Goal: Information Seeking & Learning: Learn about a topic

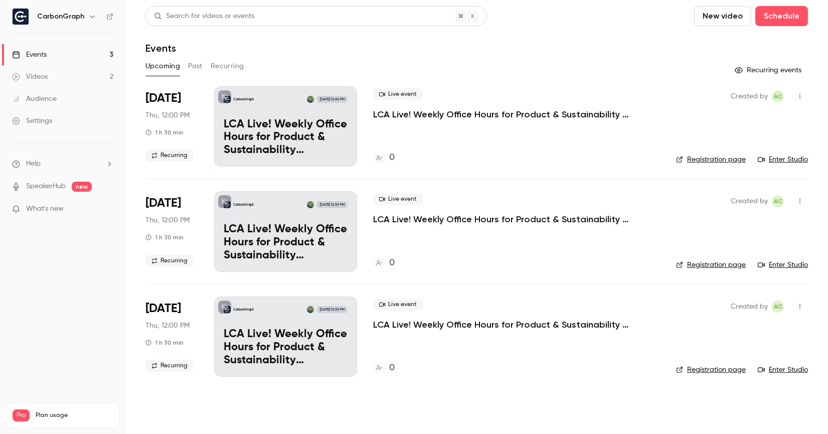
click at [191, 66] on button "Past" at bounding box center [195, 66] width 15 height 16
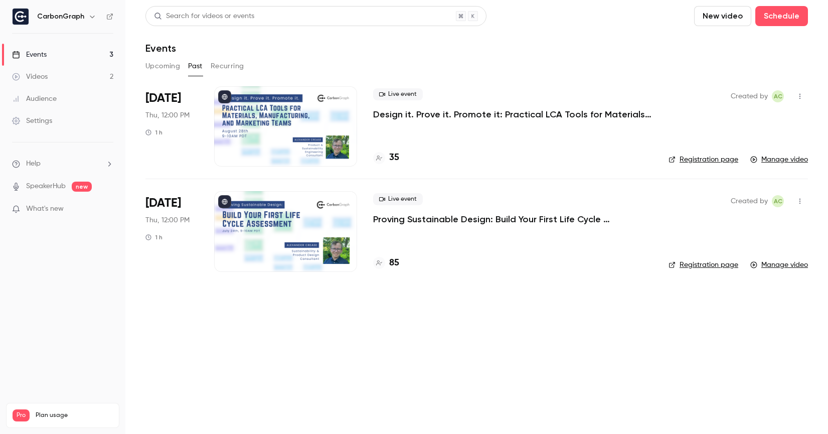
click at [435, 128] on div "Live event Design it. Prove it. Promote it: Practical LCA Tools for Materials, …" at bounding box center [512, 126] width 279 height 80
click at [453, 112] on p "Design it. Prove it. Promote it: Practical LCA Tools for Materials, Manufacturi…" at bounding box center [512, 114] width 279 height 12
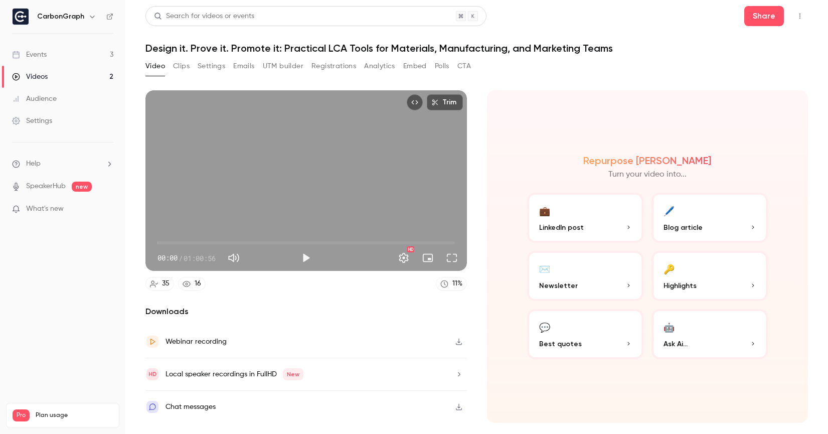
click at [361, 65] on div "Video Clips Settings Emails UTM builder Registrations Analytics Embed Polls CTA" at bounding box center [308, 66] width 326 height 16
click at [381, 68] on button "Analytics" at bounding box center [379, 66] width 31 height 16
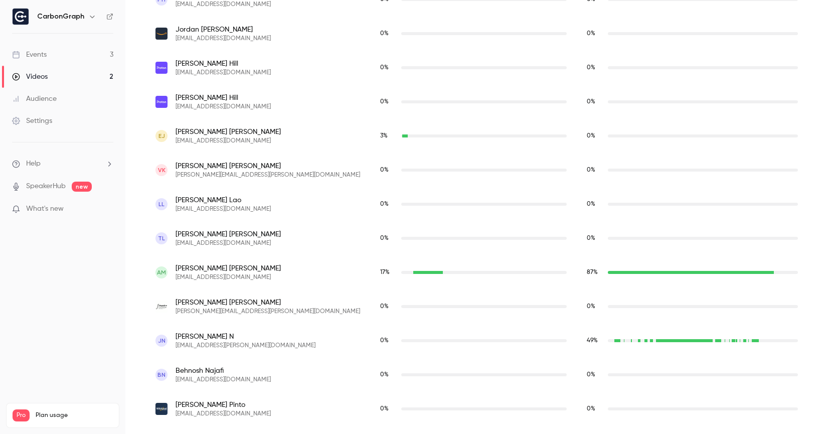
scroll to position [843, 0]
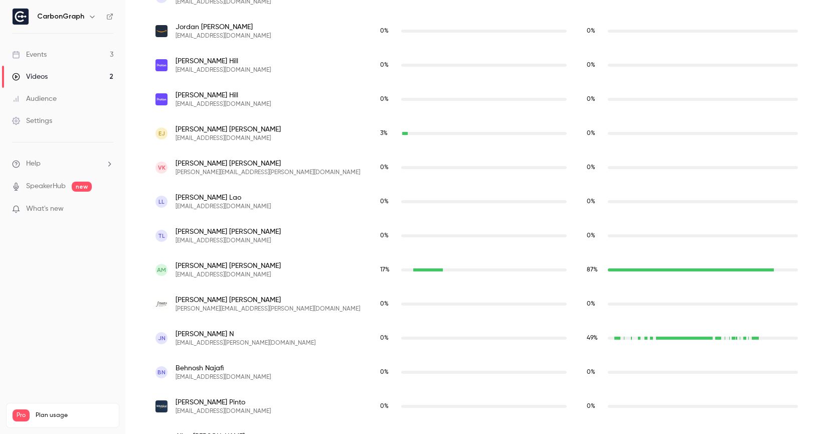
click at [608, 268] on div "antonioareosamartins@gmail.com" at bounding box center [691, 269] width 166 height 3
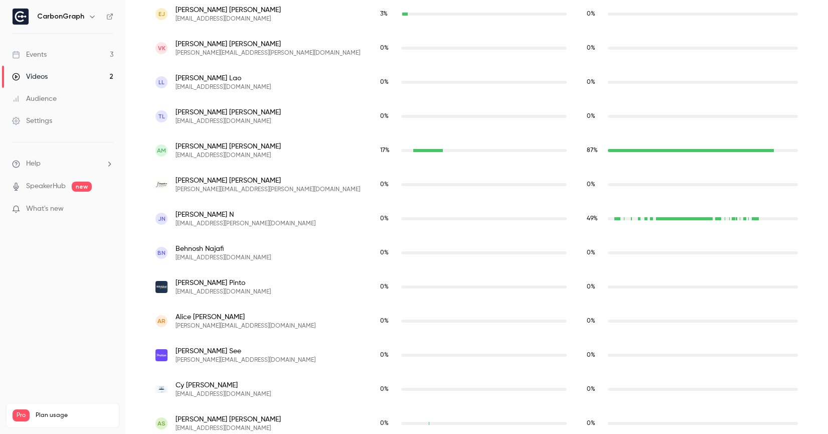
scroll to position [944, 0]
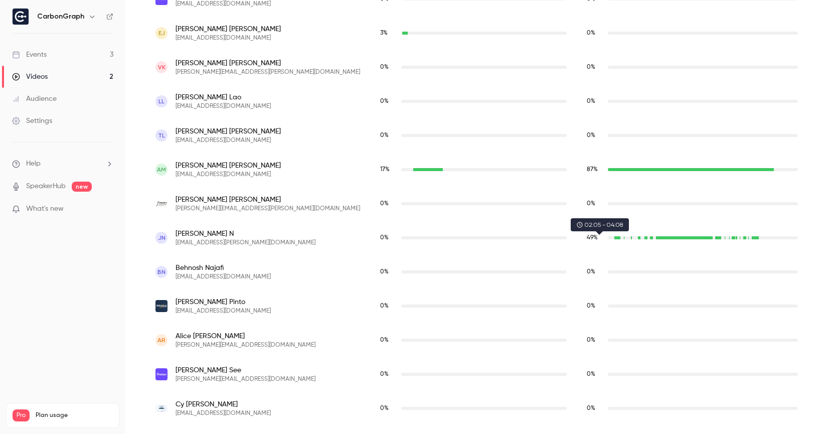
click at [615, 237] on div "jen.e.nunez@gmail.com" at bounding box center [618, 237] width 7 height 3
click at [608, 168] on div "antonioareosamartins@gmail.com" at bounding box center [691, 169] width 166 height 3
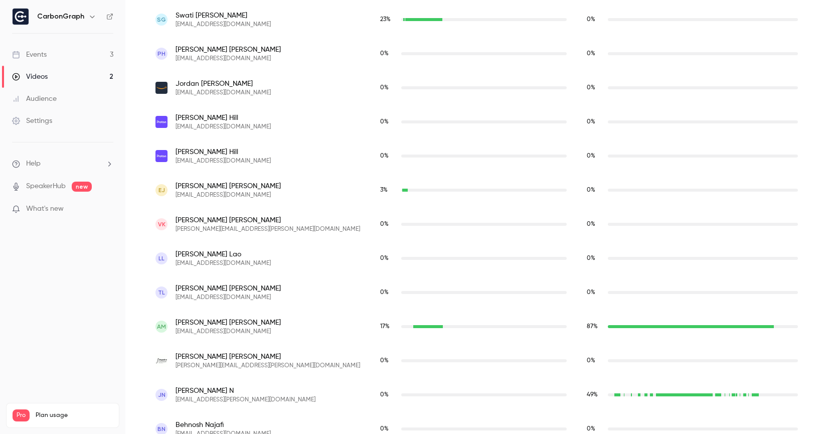
scroll to position [331, 0]
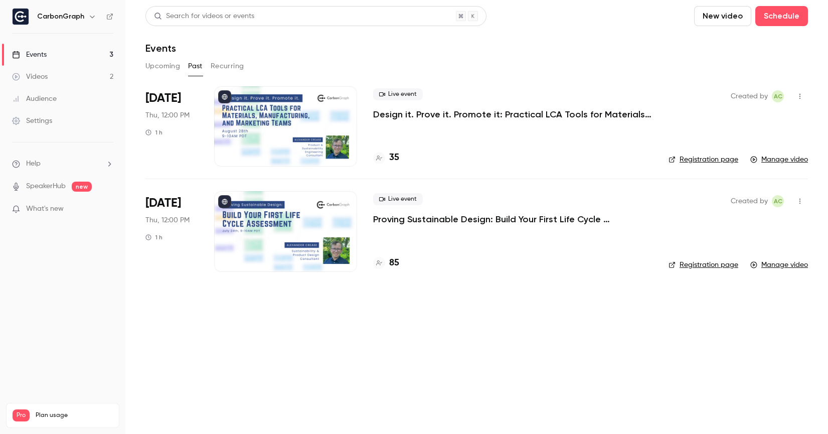
click at [427, 215] on p "Proving Sustainable Design: Build Your First Life Cycle Assessment in CarbonGra…" at bounding box center [512, 219] width 279 height 12
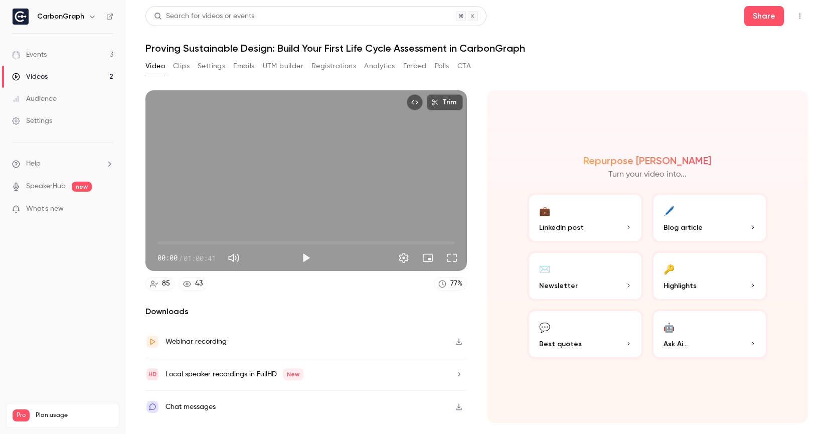
click at [370, 69] on button "Analytics" at bounding box center [379, 66] width 31 height 16
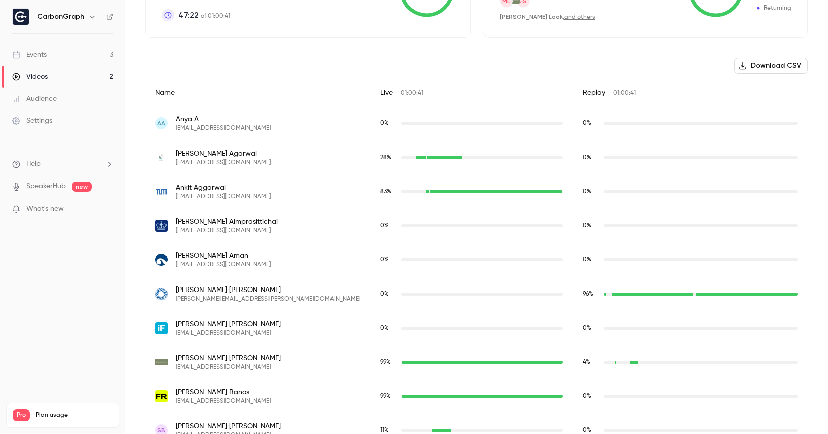
scroll to position [325, 0]
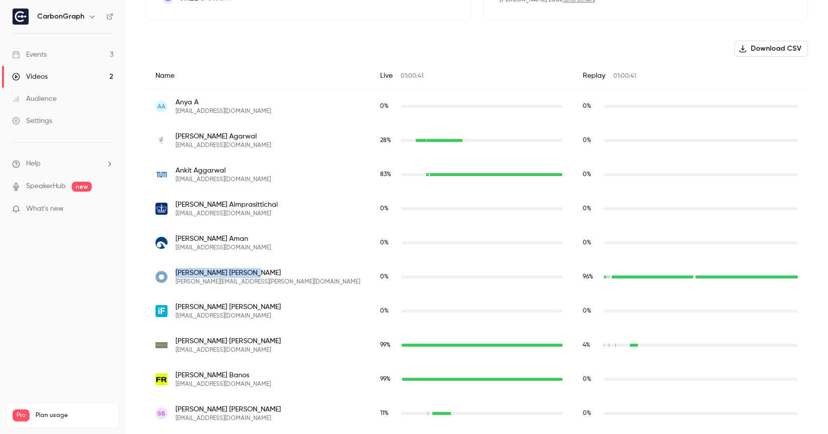
drag, startPoint x: 176, startPoint y: 275, endPoint x: 242, endPoint y: 275, distance: 66.2
click at [242, 275] on span "[PERSON_NAME]" at bounding box center [268, 273] width 185 height 10
copy span "[PERSON_NAME]"
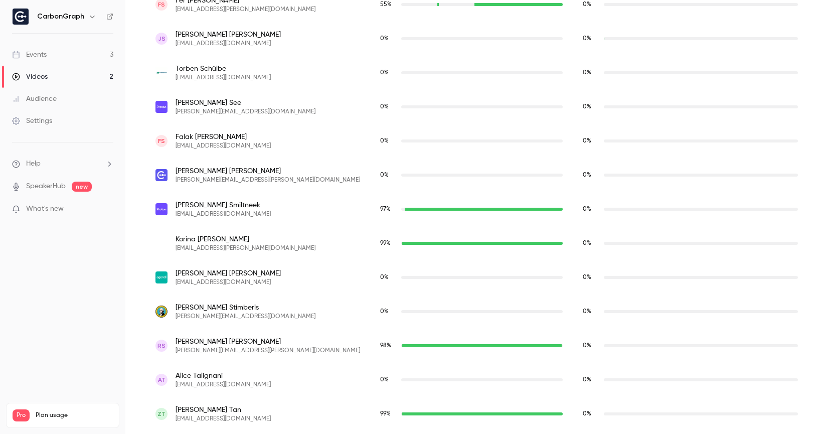
scroll to position [2672, 0]
